Goal: Information Seeking & Learning: Learn about a topic

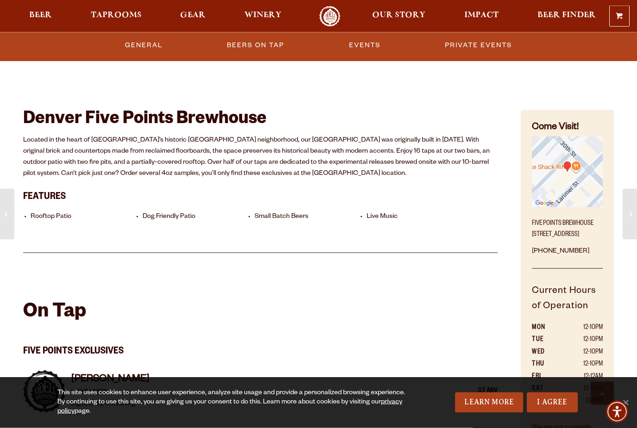
scroll to position [336, 0]
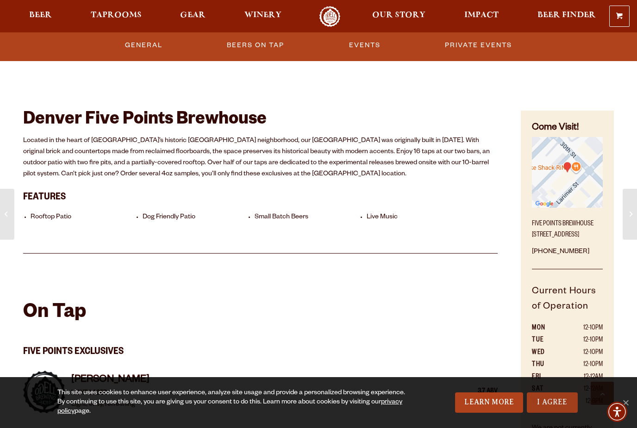
click at [550, 413] on link "I Agree" at bounding box center [552, 402] width 51 height 20
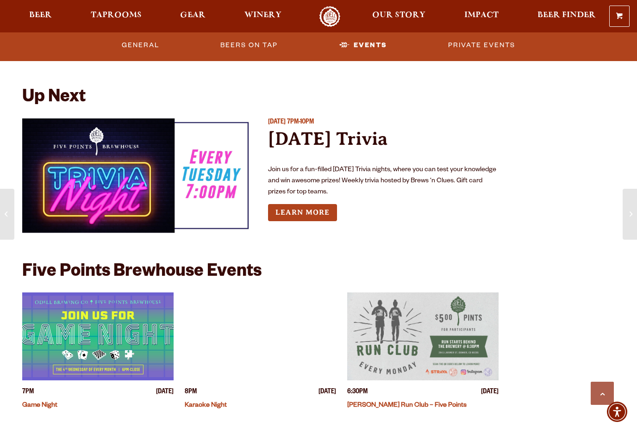
scroll to position [2348, 0]
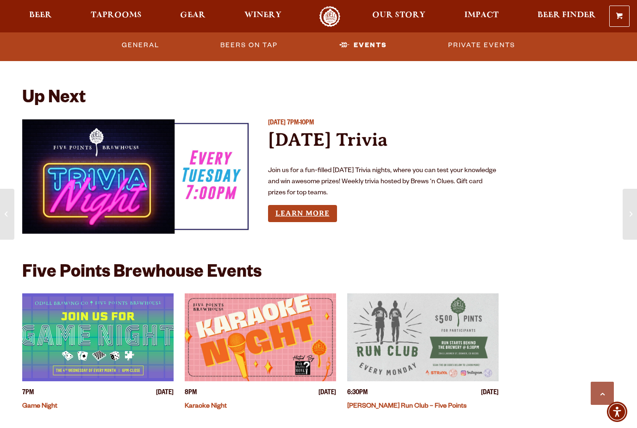
click at [323, 210] on link "Learn More" at bounding box center [302, 213] width 69 height 17
